Goal: Transaction & Acquisition: Subscribe to service/newsletter

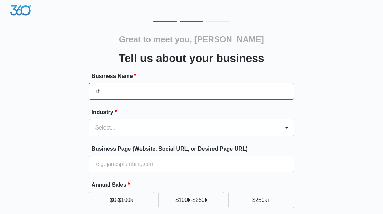
type input "t"
type input "The Standard"
type input "The Standard Front Office"
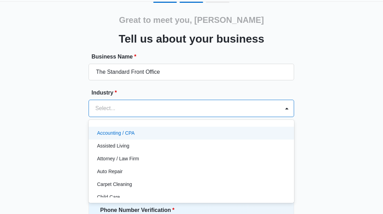
click at [107, 117] on div "Accounting / CPA, 1 of 49. 49 results available. Use Up and Down to choose opti…" at bounding box center [192, 108] width 206 height 17
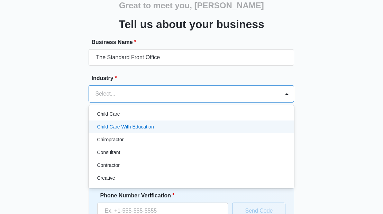
scroll to position [77, 0]
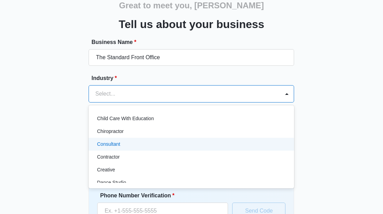
click at [115, 142] on p "Consultant" at bounding box center [108, 144] width 23 height 7
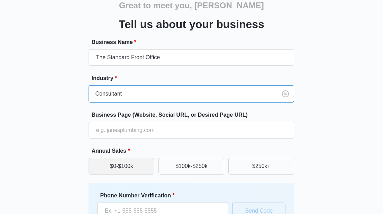
click at [128, 162] on button "$0-$100k" at bounding box center [122, 166] width 66 height 17
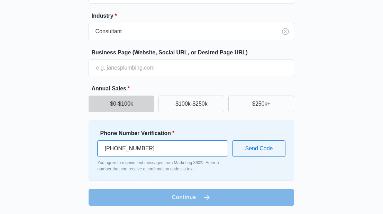
scroll to position [96, 0]
type input "(917) 817-7107"
click at [180, 203] on form "Business Name * The Standard Front Office Industry * Consultant Business Page (…" at bounding box center [192, 91] width 206 height 230
click at [191, 191] on form "Business Name * The Standard Front Office Industry * Consultant Business Page (…" at bounding box center [192, 91] width 206 height 230
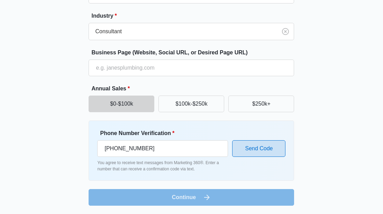
click at [261, 150] on button "Send Code" at bounding box center [258, 148] width 53 height 17
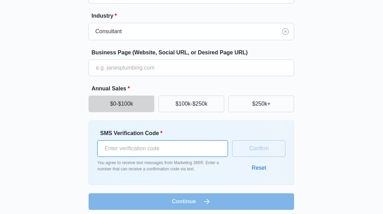
click at [154, 145] on input "SMS Verification Code *" at bounding box center [162, 148] width 131 height 17
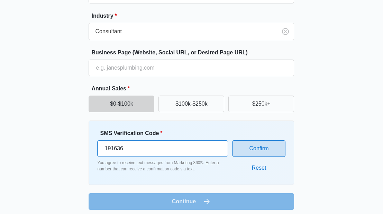
type input "191636"
click at [261, 155] on button "Confirm" at bounding box center [258, 148] width 53 height 17
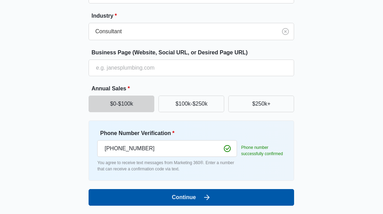
click at [188, 199] on button "Continue" at bounding box center [192, 197] width 206 height 17
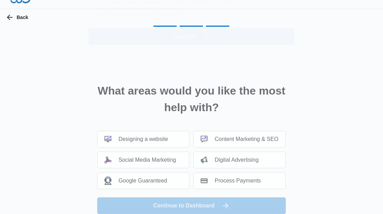
scroll to position [0, 0]
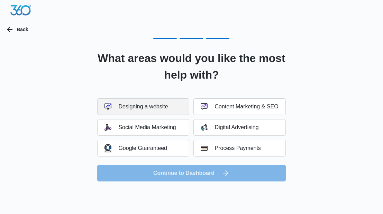
click at [175, 107] on button "Designing a website" at bounding box center [143, 106] width 92 height 17
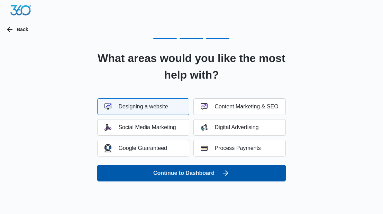
click at [188, 175] on button "Continue to Dashboard" at bounding box center [191, 173] width 188 height 17
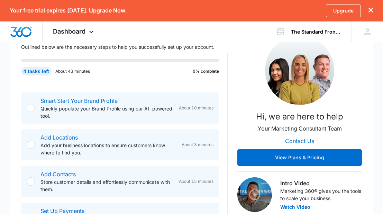
scroll to position [109, 0]
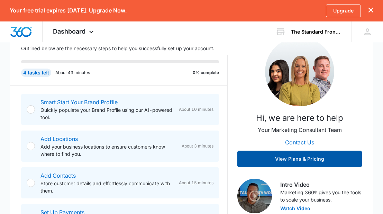
click at [303, 158] on button "View Plans & Pricing" at bounding box center [300, 159] width 125 height 17
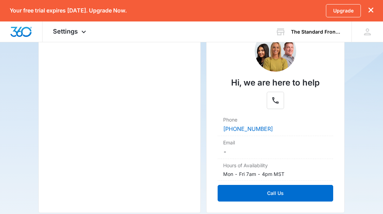
scroll to position [140, 0]
